Goal: Information Seeking & Learning: Learn about a topic

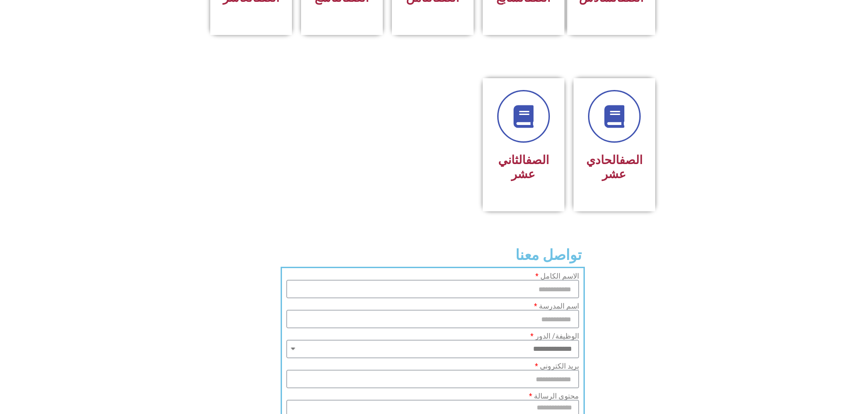
scroll to position [242, 0]
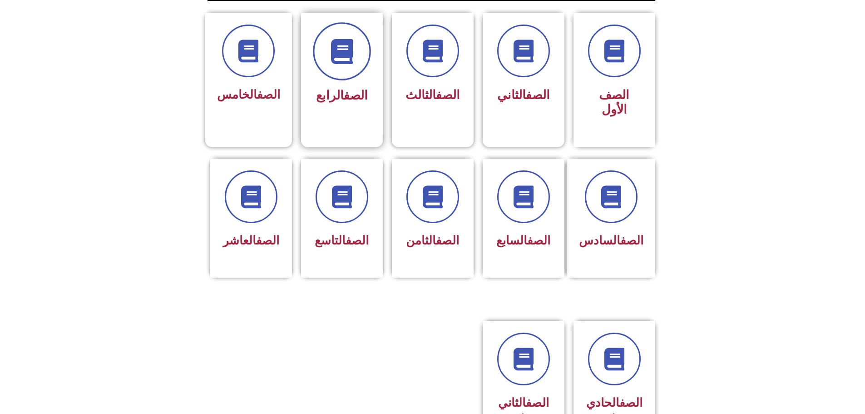
click at [332, 39] on icon at bounding box center [341, 51] width 25 height 25
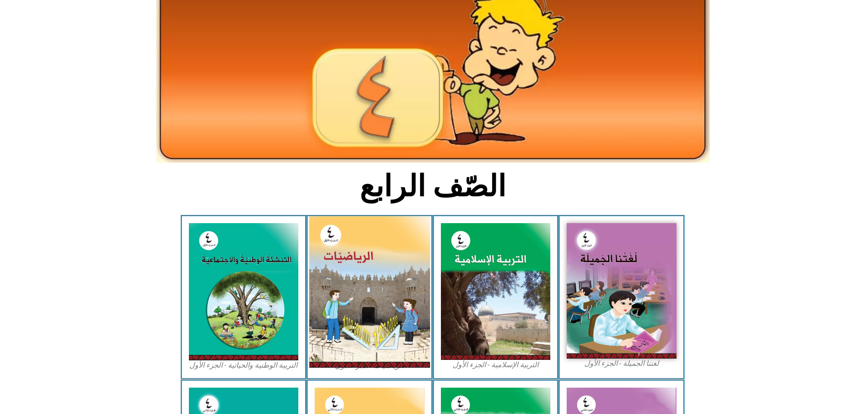
scroll to position [242, 0]
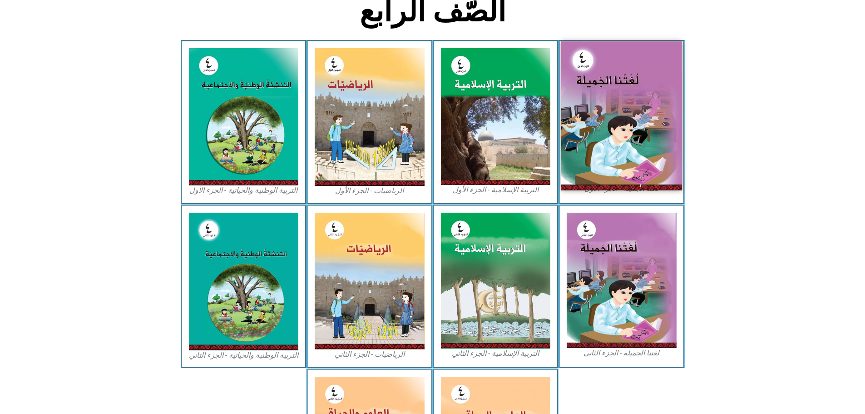
click at [597, 93] on img at bounding box center [621, 115] width 121 height 149
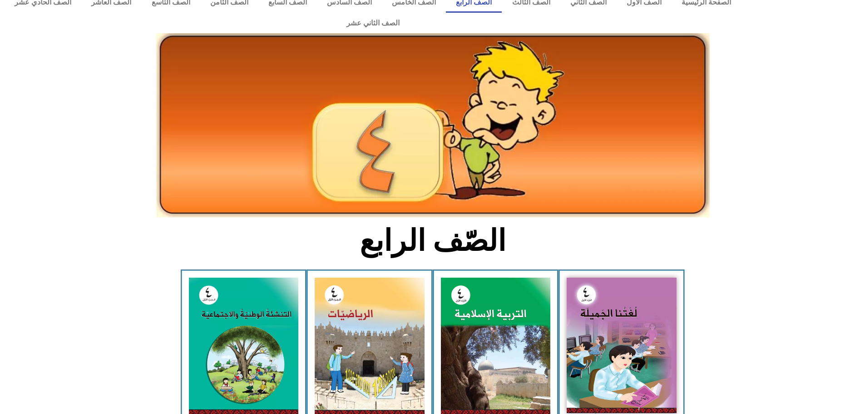
scroll to position [0, 0]
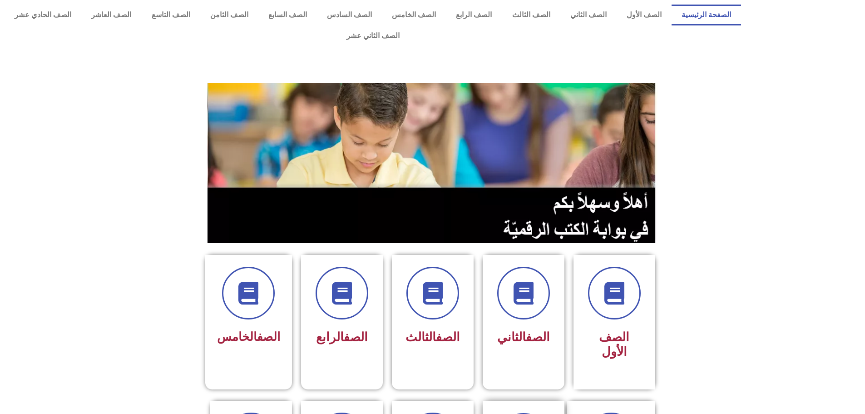
scroll to position [242, 0]
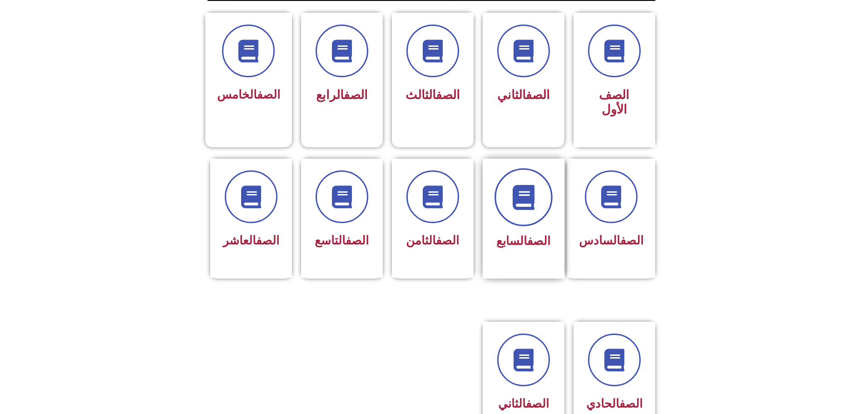
click at [525, 175] on span at bounding box center [524, 197] width 58 height 58
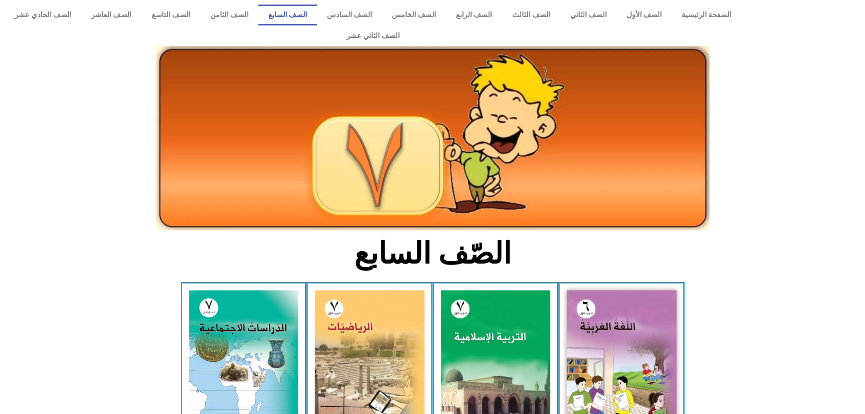
scroll to position [242, 0]
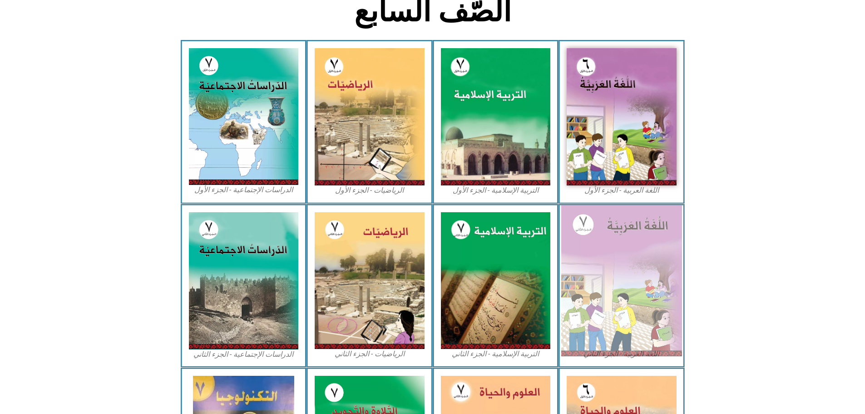
click at [572, 263] on img at bounding box center [621, 280] width 121 height 151
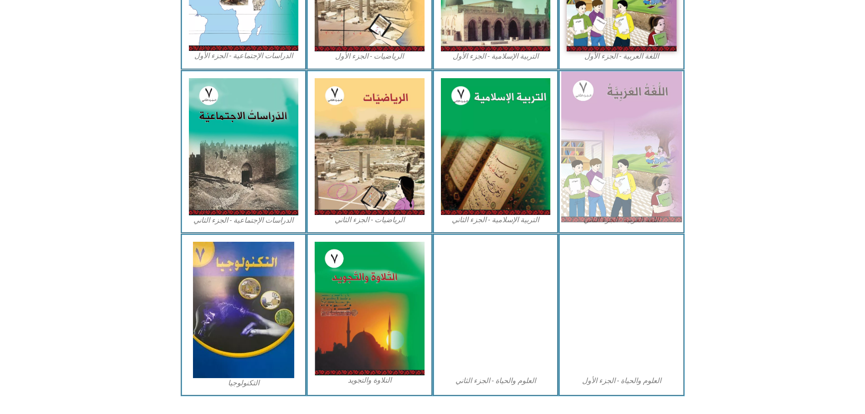
scroll to position [134, 0]
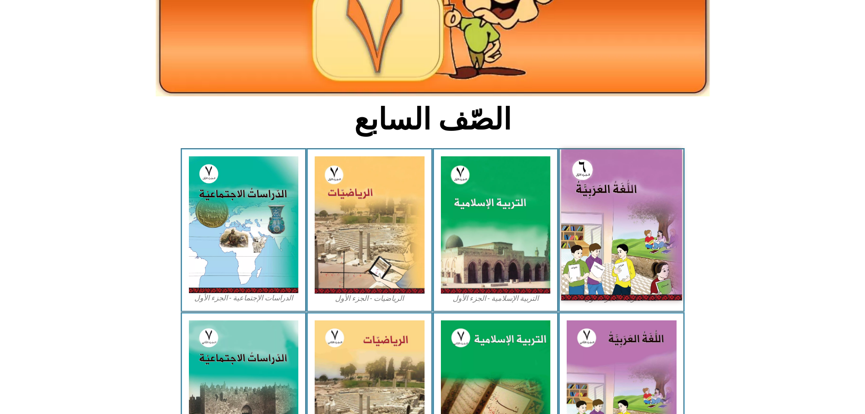
click at [657, 174] on img at bounding box center [621, 224] width 121 height 151
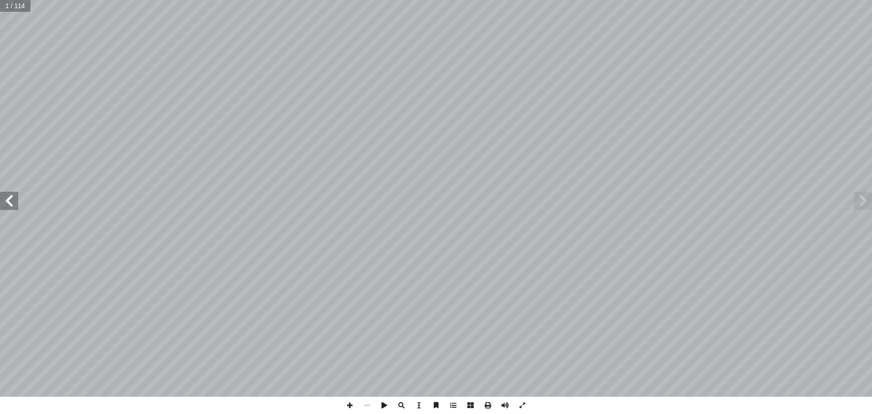
click at [15, 206] on span at bounding box center [9, 201] width 18 height 18
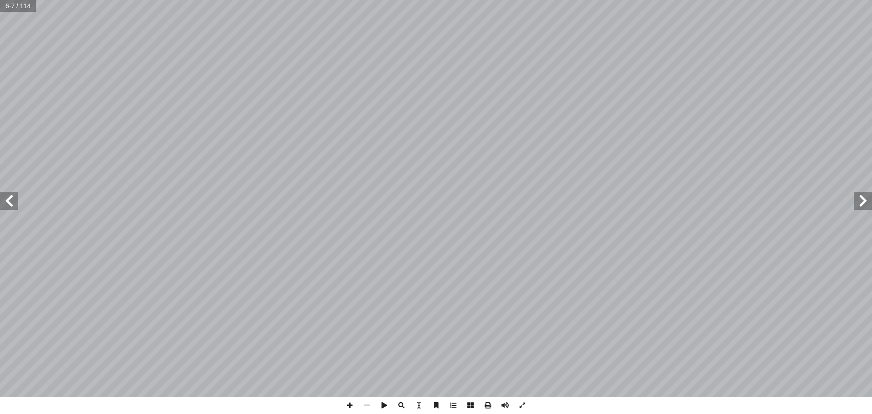
click at [11, 205] on span at bounding box center [9, 201] width 18 height 18
click at [12, 205] on span at bounding box center [9, 201] width 18 height 18
click at [871, 207] on span at bounding box center [863, 201] width 18 height 18
click at [388, 409] on span at bounding box center [384, 405] width 17 height 17
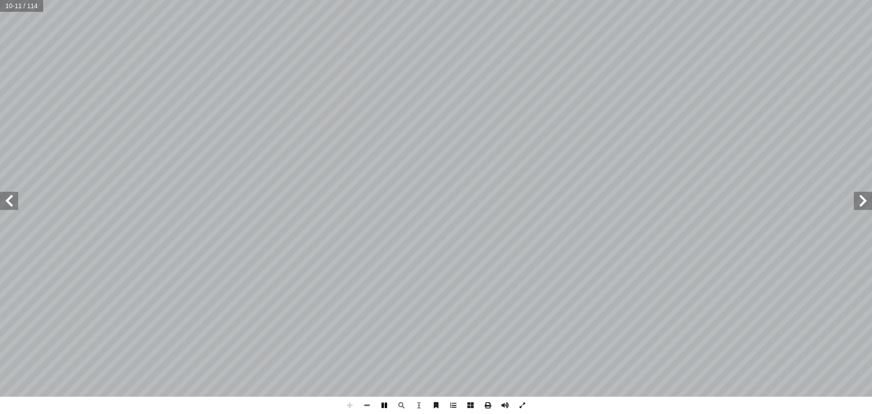
click at [388, 409] on span at bounding box center [384, 405] width 17 height 17
click at [10, 207] on span at bounding box center [9, 201] width 18 height 18
click at [16, 5] on input "text" at bounding box center [21, 6] width 42 height 12
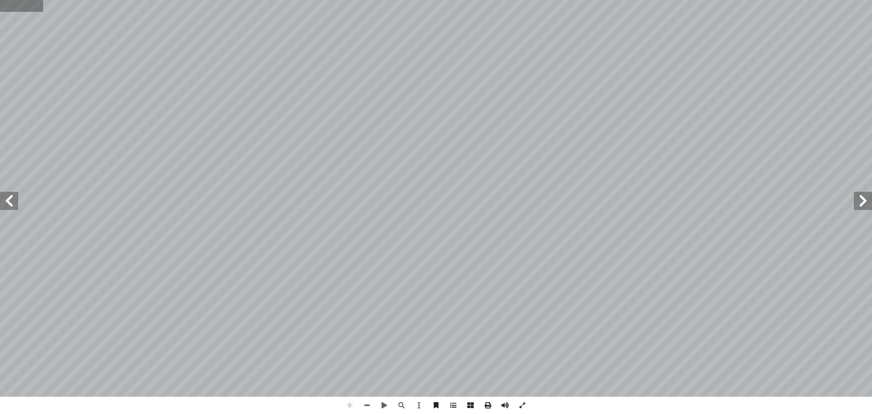
click at [16, 5] on input "text" at bounding box center [21, 6] width 42 height 12
click at [305, 406] on div "4 : ُ ة َ غ ُّ الل َ و ُ ليل ْ ح َّ والت ُ م ْ ه َ الف : ِ ة َ ي ِ ت آ ال� ِ ة …" at bounding box center [436, 207] width 872 height 414
click at [27, 10] on input "text" at bounding box center [21, 6] width 42 height 12
type input "*"
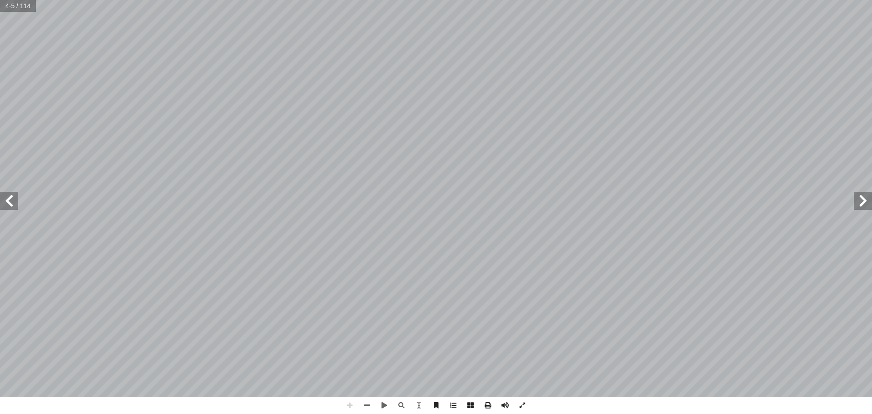
click at [10, 197] on span at bounding box center [9, 201] width 18 height 18
